Goal: Task Accomplishment & Management: Complete application form

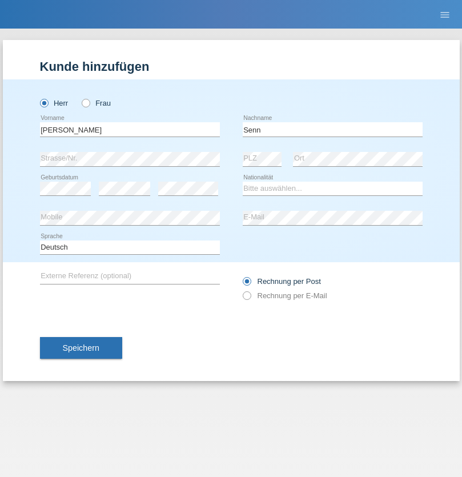
type input "Senn"
select select "CH"
select select "en"
radio input "true"
click at [130, 129] on input "text" at bounding box center [130, 129] width 180 height 14
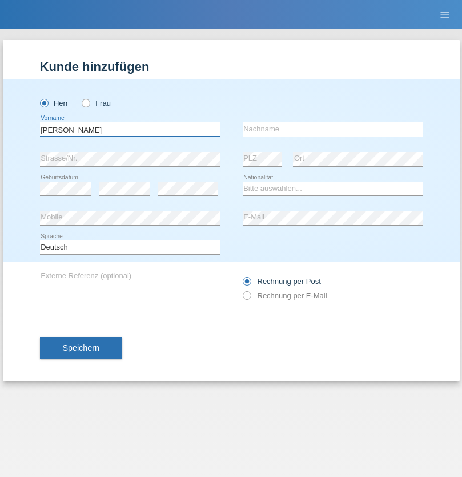
type input "[PERSON_NAME]"
click at [333, 129] on input "text" at bounding box center [333, 129] width 180 height 14
type input "Gumy"
select select "CH"
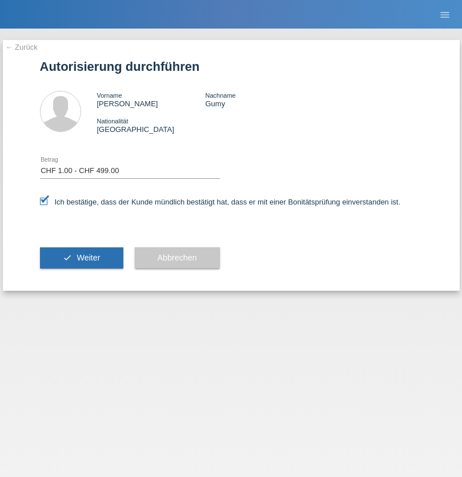
select select "1"
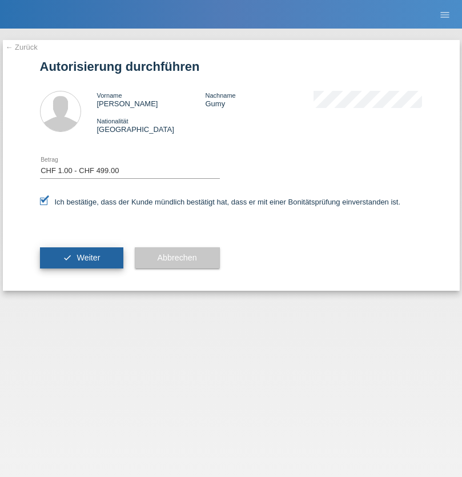
click at [81, 258] on span "Weiter" at bounding box center [88, 257] width 23 height 9
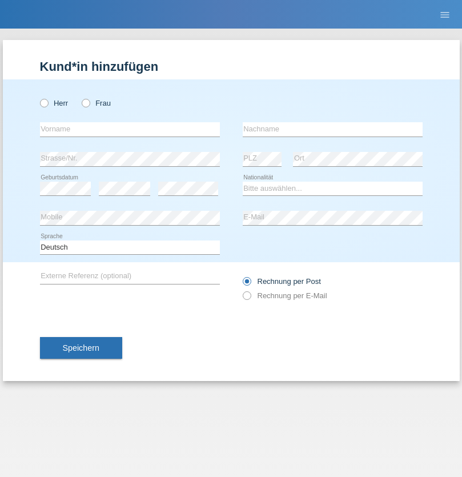
radio input "true"
click at [130, 129] on input "text" at bounding box center [130, 129] width 180 height 14
type input "Thankarasah"
click at [333, 129] on input "text" at bounding box center [333, 129] width 180 height 14
type input "Pirakalathan"
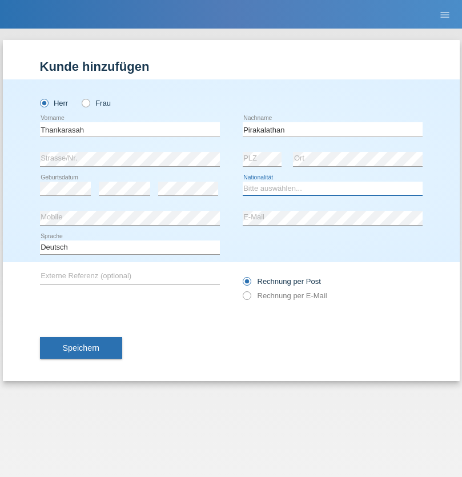
select select "LK"
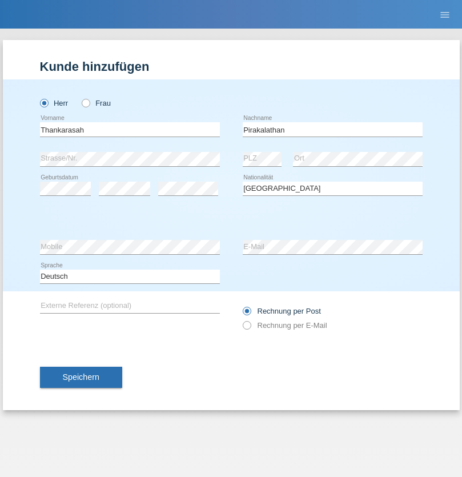
select select "C"
select select "14"
select select "06"
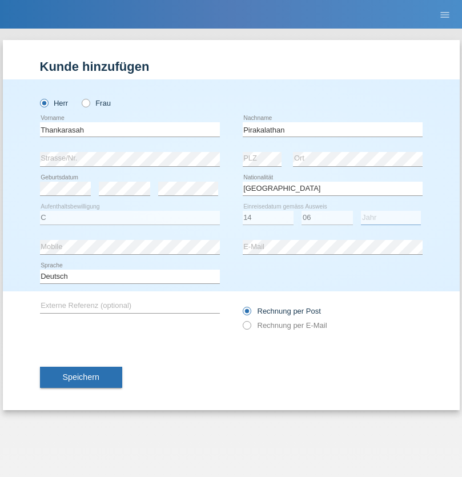
select select "2018"
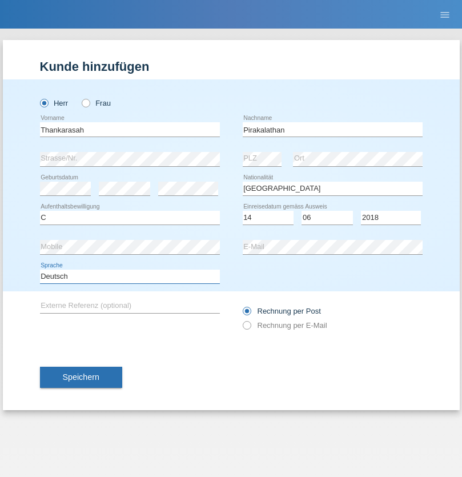
select select "en"
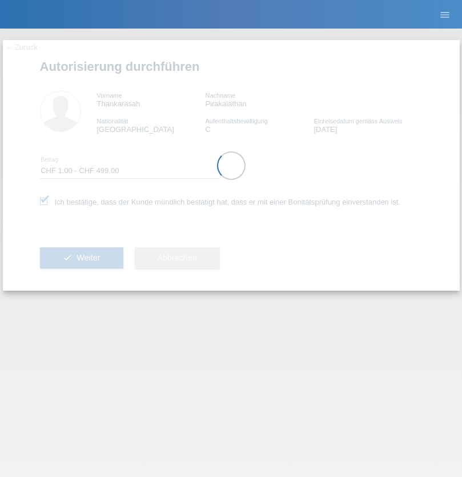
select select "1"
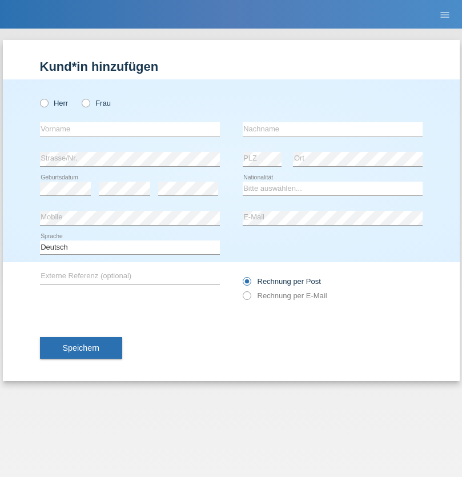
radio input "true"
click at [130, 129] on input "text" at bounding box center [130, 129] width 180 height 14
type input "Bafaya"
click at [333, 129] on input "text" at bounding box center [333, 129] width 180 height 14
type input "Ingange"
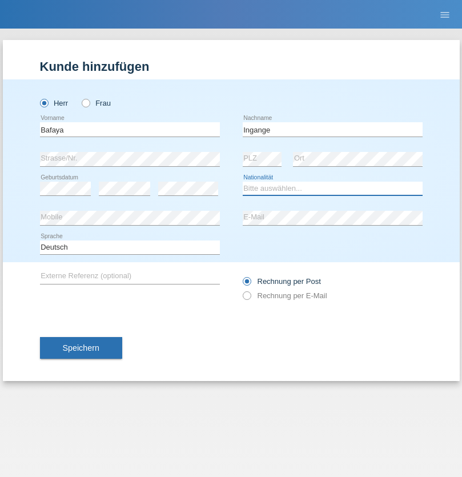
select select "CG"
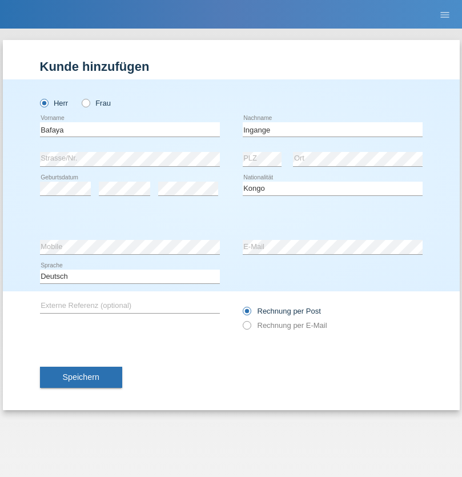
select select "C"
select select "04"
select select "08"
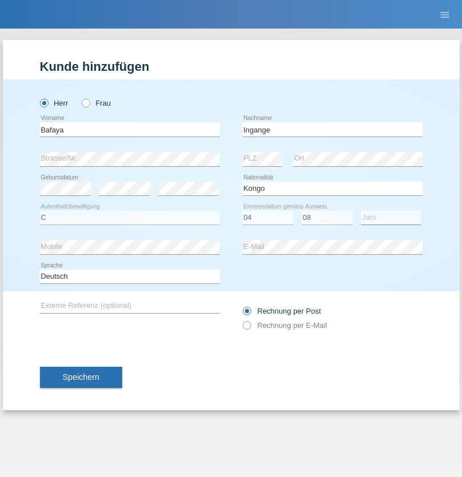
select select "2021"
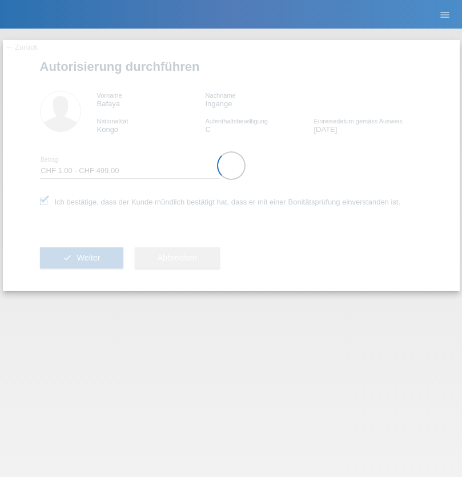
select select "1"
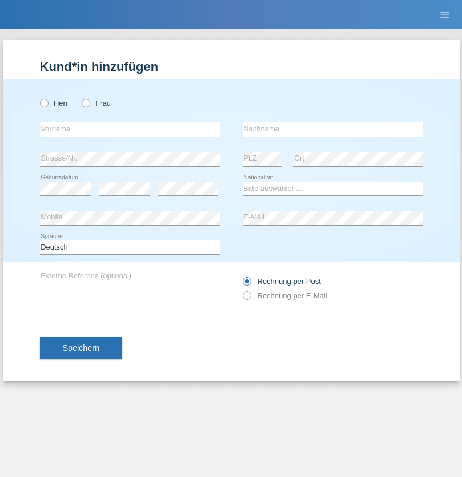
radio input "true"
click at [130, 129] on input "text" at bounding box center [130, 129] width 180 height 14
type input "Moser"
click at [333, 129] on input "text" at bounding box center [333, 129] width 180 height 14
type input "Emely"
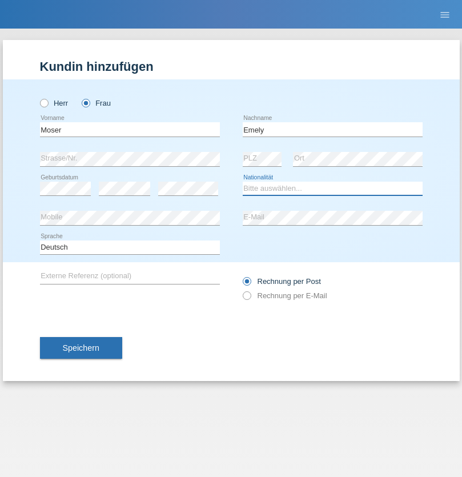
select select "CH"
radio input "true"
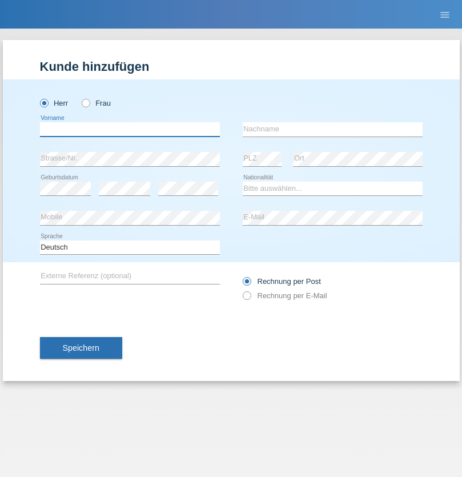
click at [130, 129] on input "text" at bounding box center [130, 129] width 180 height 14
type input "Mohammad Qais"
click at [333, 129] on input "text" at bounding box center [333, 129] width 180 height 14
type input "Nemani"
select select "AF"
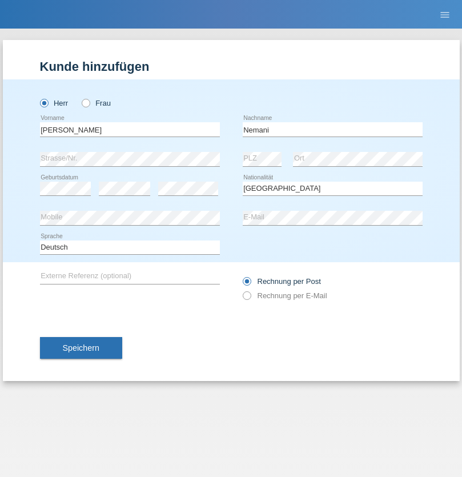
select select "C"
select select "02"
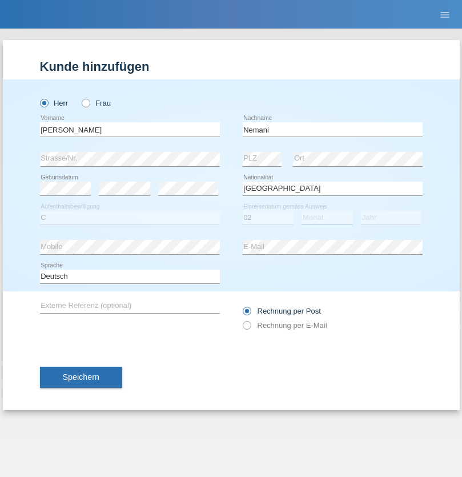
select select "01"
select select "2021"
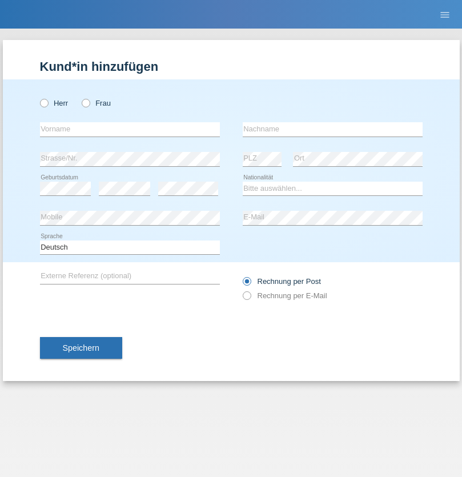
radio input "true"
click at [130, 129] on input "text" at bounding box center [130, 129] width 180 height 14
type input "Besart"
click at [333, 129] on input "text" at bounding box center [333, 129] width 180 height 14
type input "Emiri"
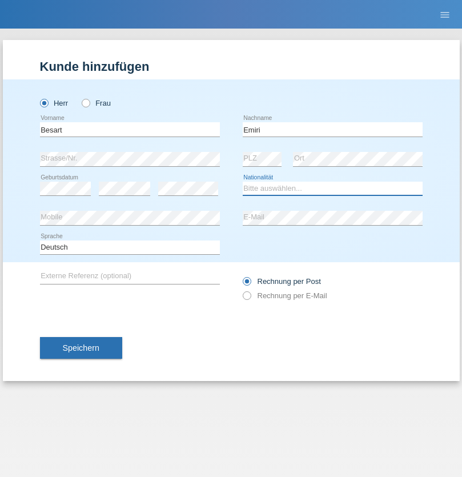
select select "XK"
select select "C"
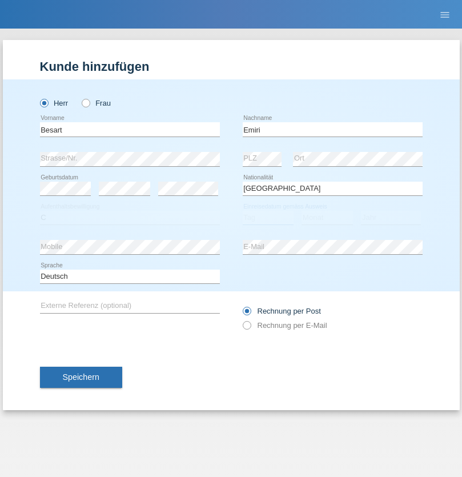
select select "04"
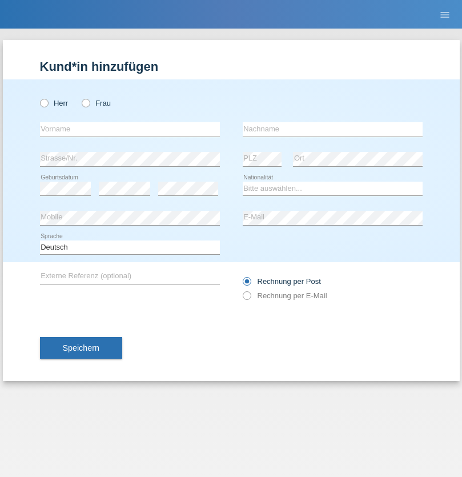
radio input "true"
click at [130, 129] on input "text" at bounding box center [130, 129] width 180 height 14
type input "Camille"
click at [333, 129] on input "text" at bounding box center [333, 129] width 180 height 14
type input "Jacquet"
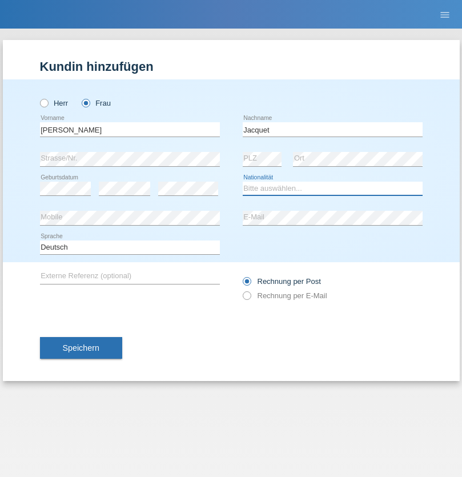
select select "CH"
radio input "true"
select select "DE"
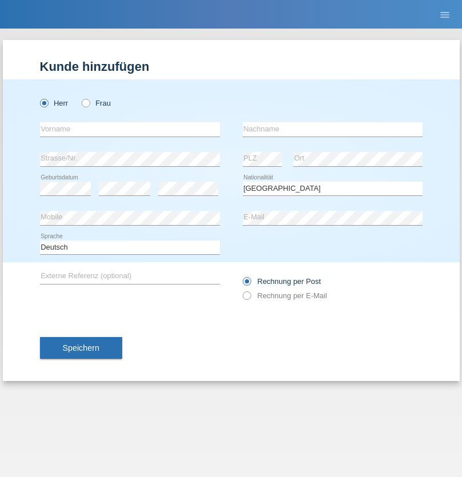
select select "C"
select select "07"
select select "11"
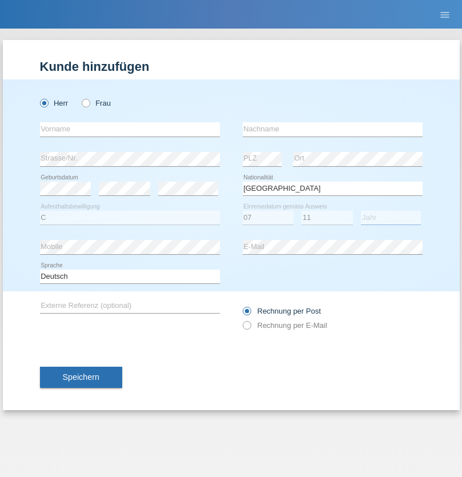
select select "1972"
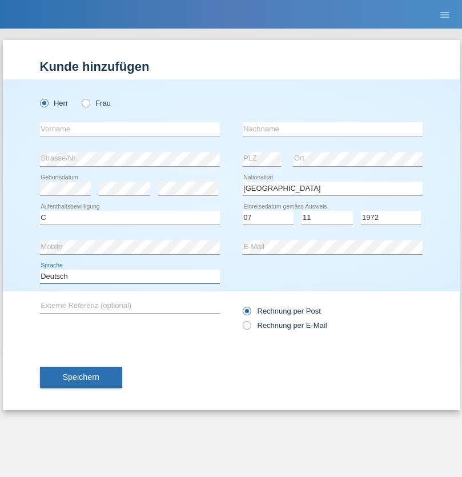
select select "en"
